Goal: Find specific page/section: Find specific page/section

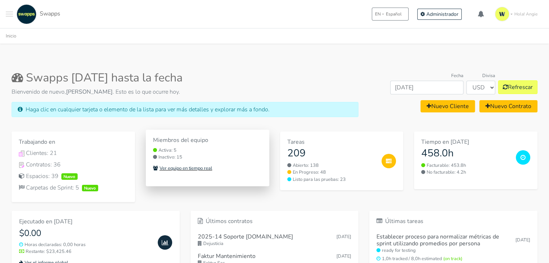
click at [195, 168] on small "Ver equipo en tiempo real" at bounding box center [182, 168] width 59 height 6
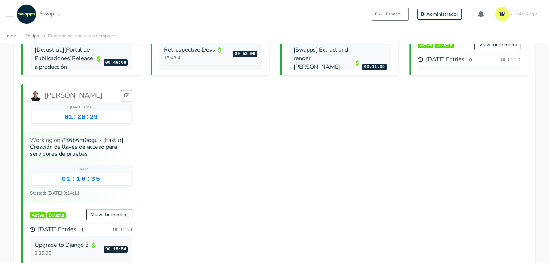
scroll to position [66, 0]
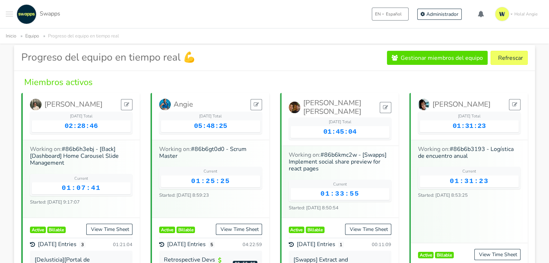
click at [249, 87] on h4 "Miembros activos" at bounding box center [274, 82] width 506 height 11
